Goal: Navigation & Orientation: Find specific page/section

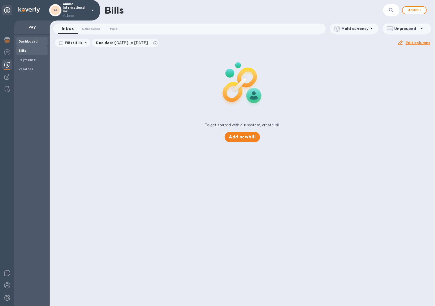
click at [29, 43] on b "Dashboard" at bounding box center [27, 41] width 19 height 4
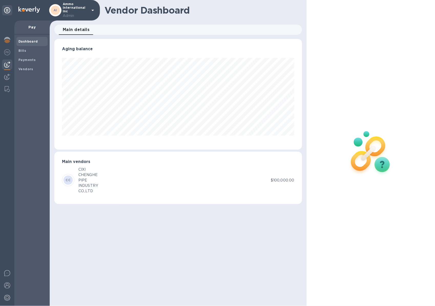
scroll to position [111, 248]
click at [5, 40] on img at bounding box center [7, 40] width 6 height 6
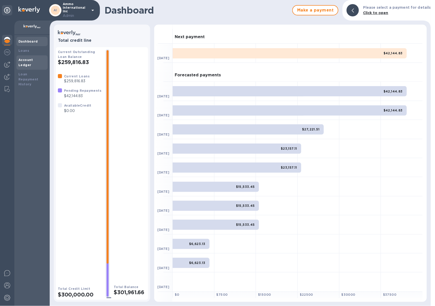
click at [33, 61] on b "Account Ledger" at bounding box center [25, 62] width 15 height 9
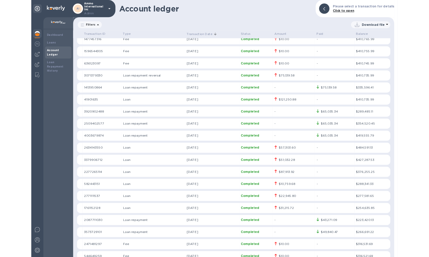
scroll to position [779, 0]
